Goal: Find specific page/section: Find specific page/section

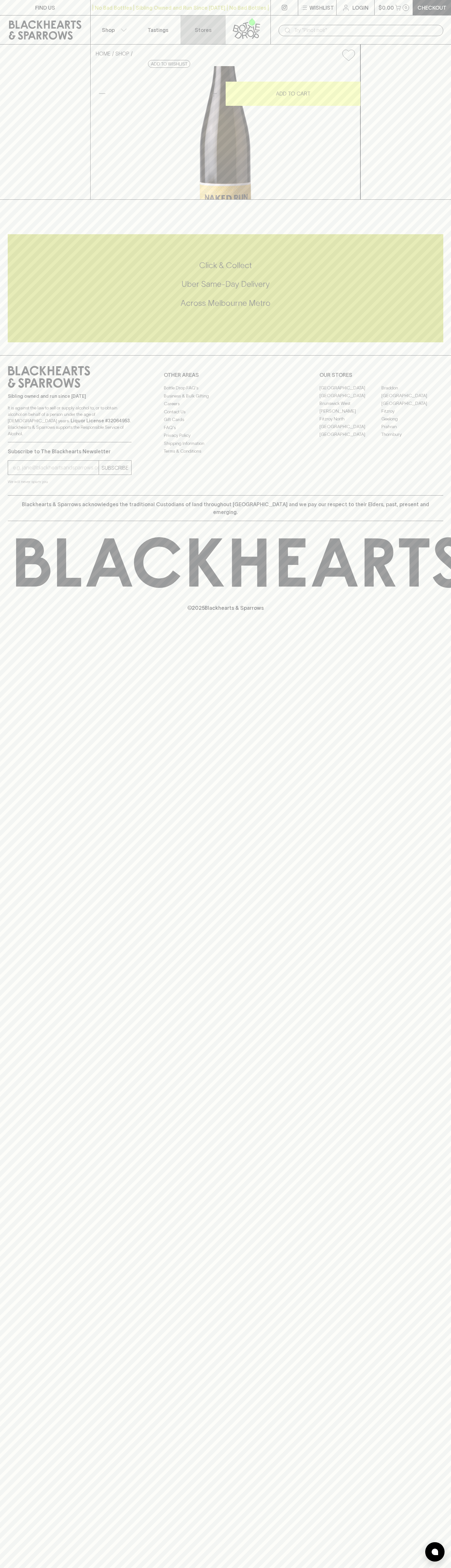
click at [196, 28] on p "Stores" at bounding box center [202, 30] width 17 height 8
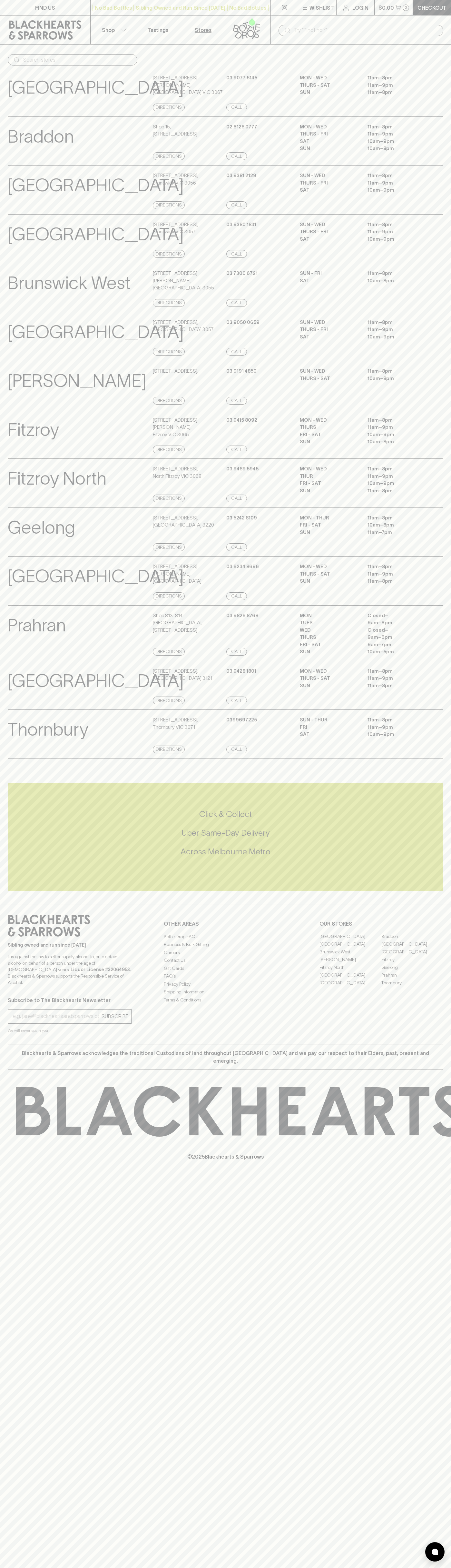
click at [49, 1568] on html "FIND US | No Bad Bottles | Sibling Owned and Run Since 2006 | No Bad Bottles | …" at bounding box center [226, 784] width 451 height 1568
click at [9, 152] on div "Braddon View Store Details" at bounding box center [80, 142] width 144 height 37
